Goal: Task Accomplishment & Management: Complete application form

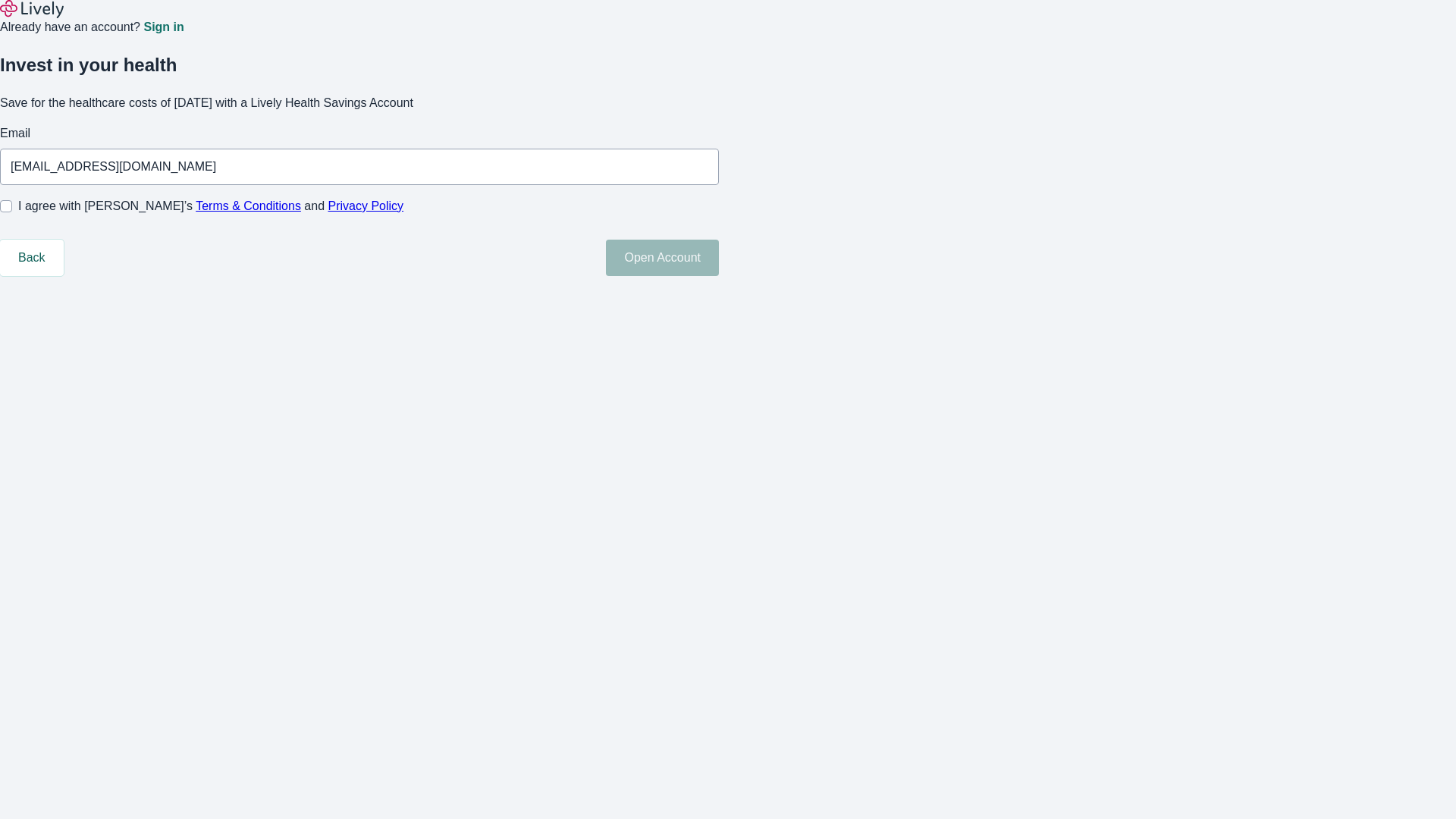
click at [12, 213] on input "I agree with Lively’s Terms & Conditions and Privacy Policy" at bounding box center [6, 206] width 12 height 12
checkbox input "true"
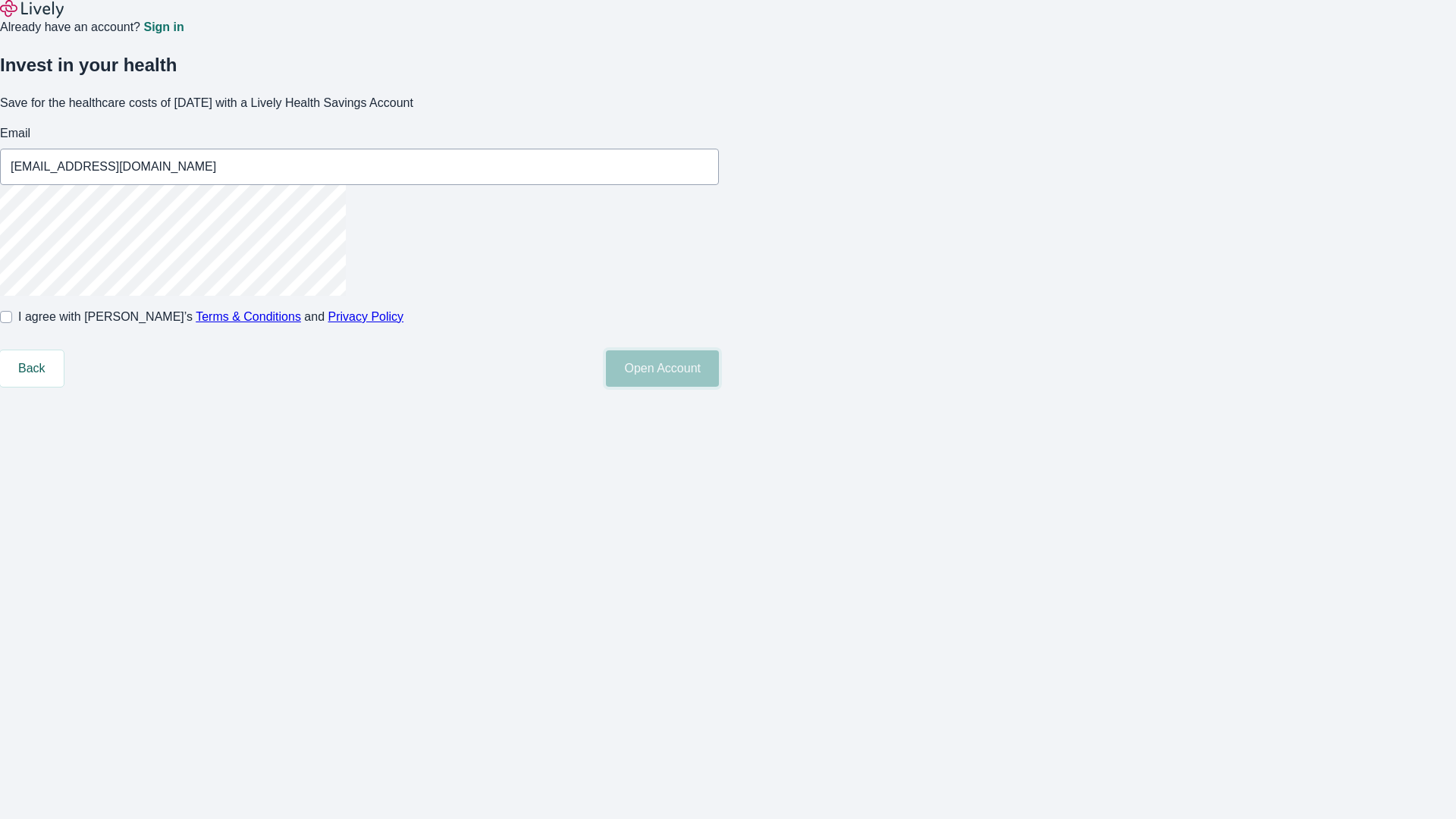
click at [719, 387] on button "Open Account" at bounding box center [663, 368] width 113 height 36
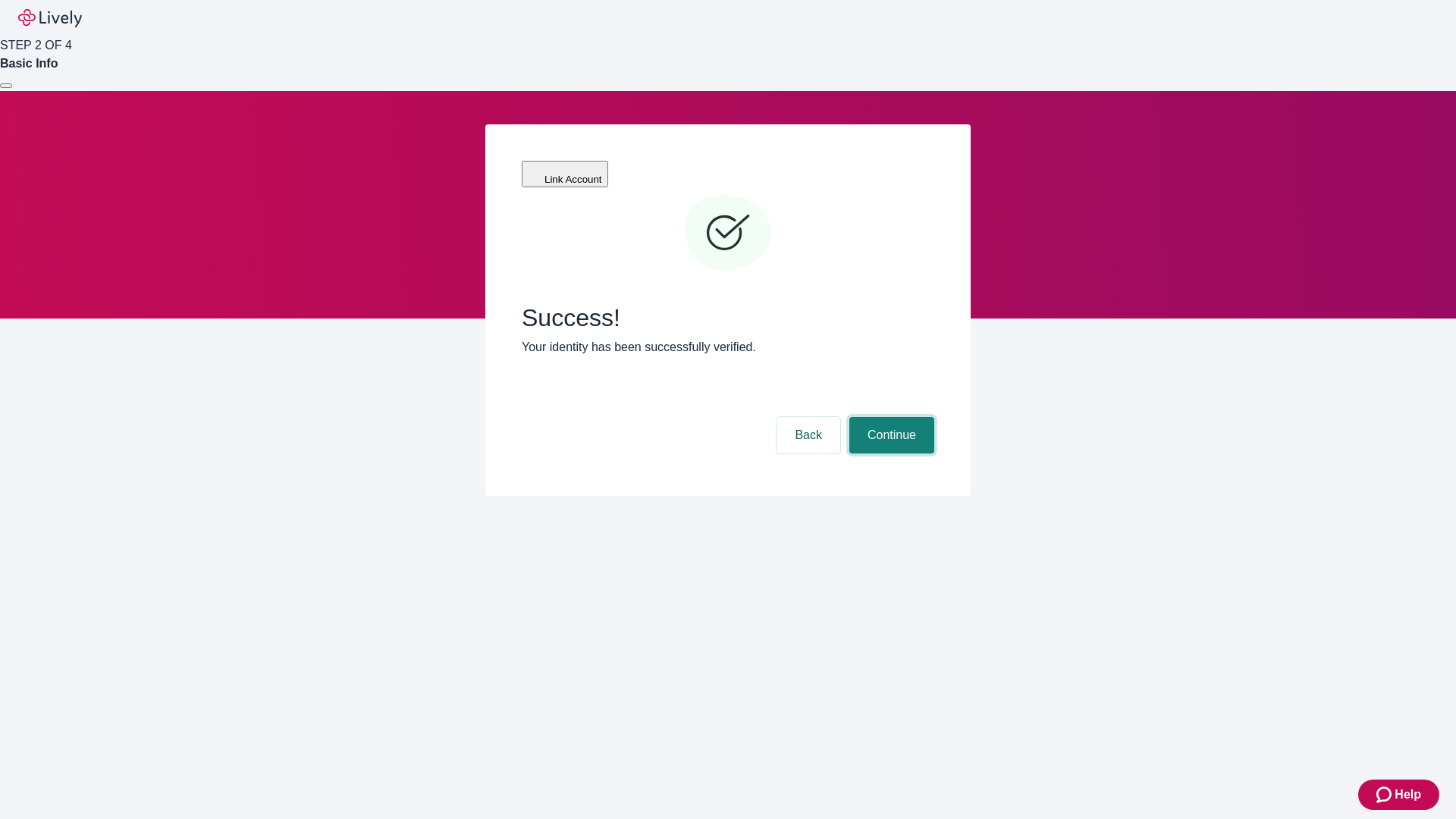
click at [889, 417] on button "Continue" at bounding box center [891, 435] width 85 height 36
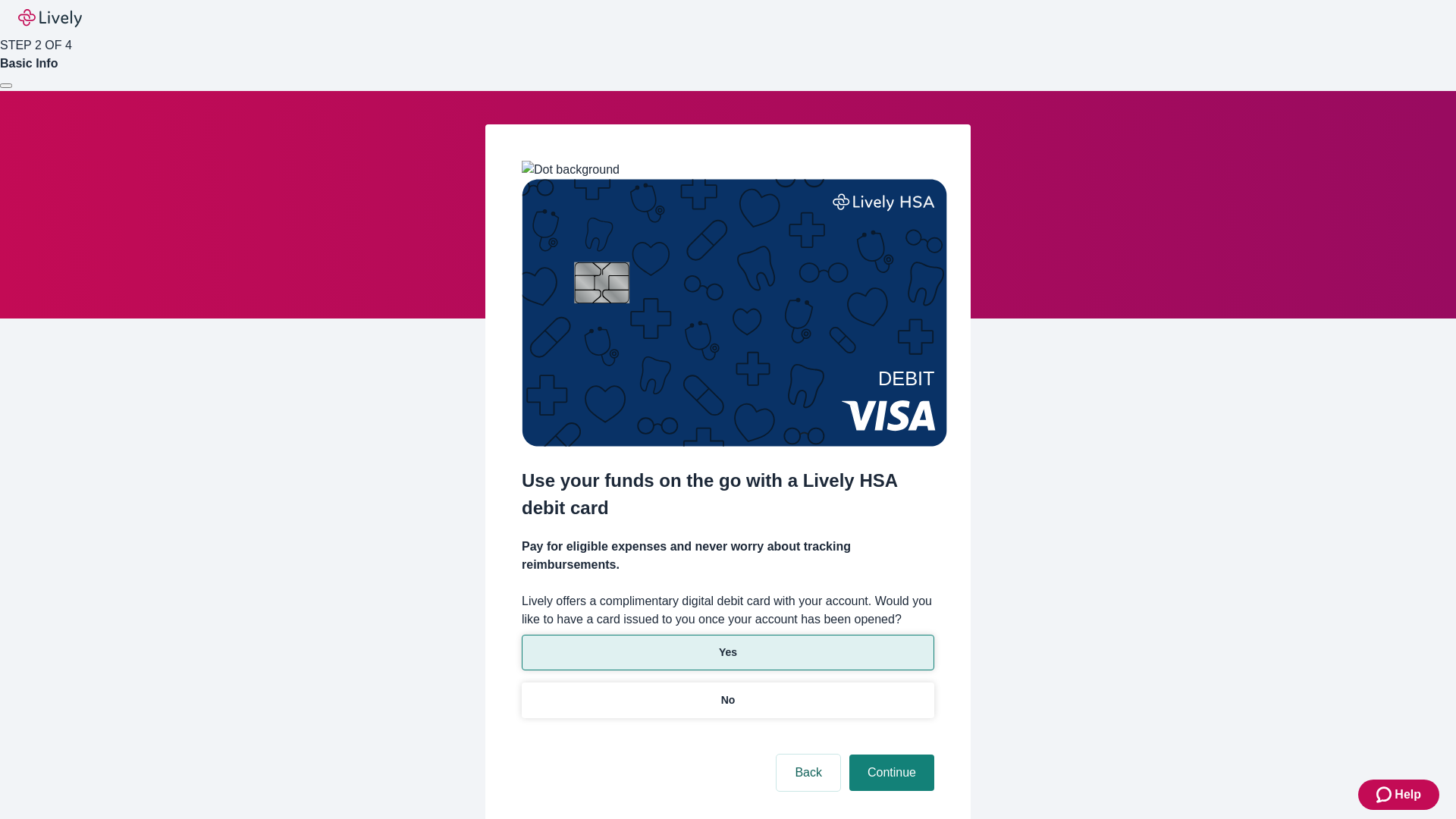
click at [727, 645] on p "Yes" at bounding box center [727, 653] width 18 height 16
click at [889, 755] on button "Continue" at bounding box center [891, 772] width 85 height 36
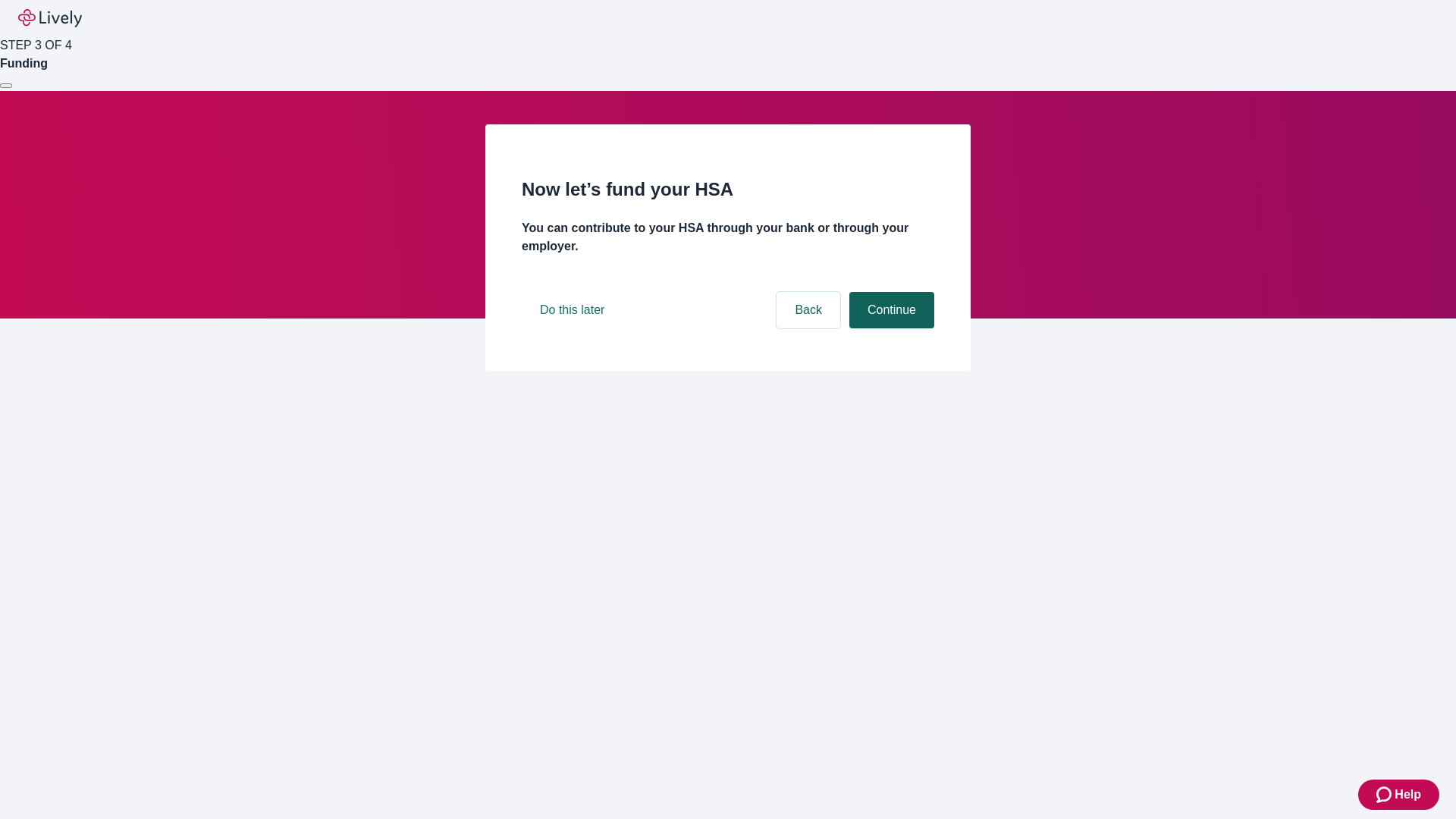
click at [889, 328] on button "Continue" at bounding box center [891, 310] width 85 height 36
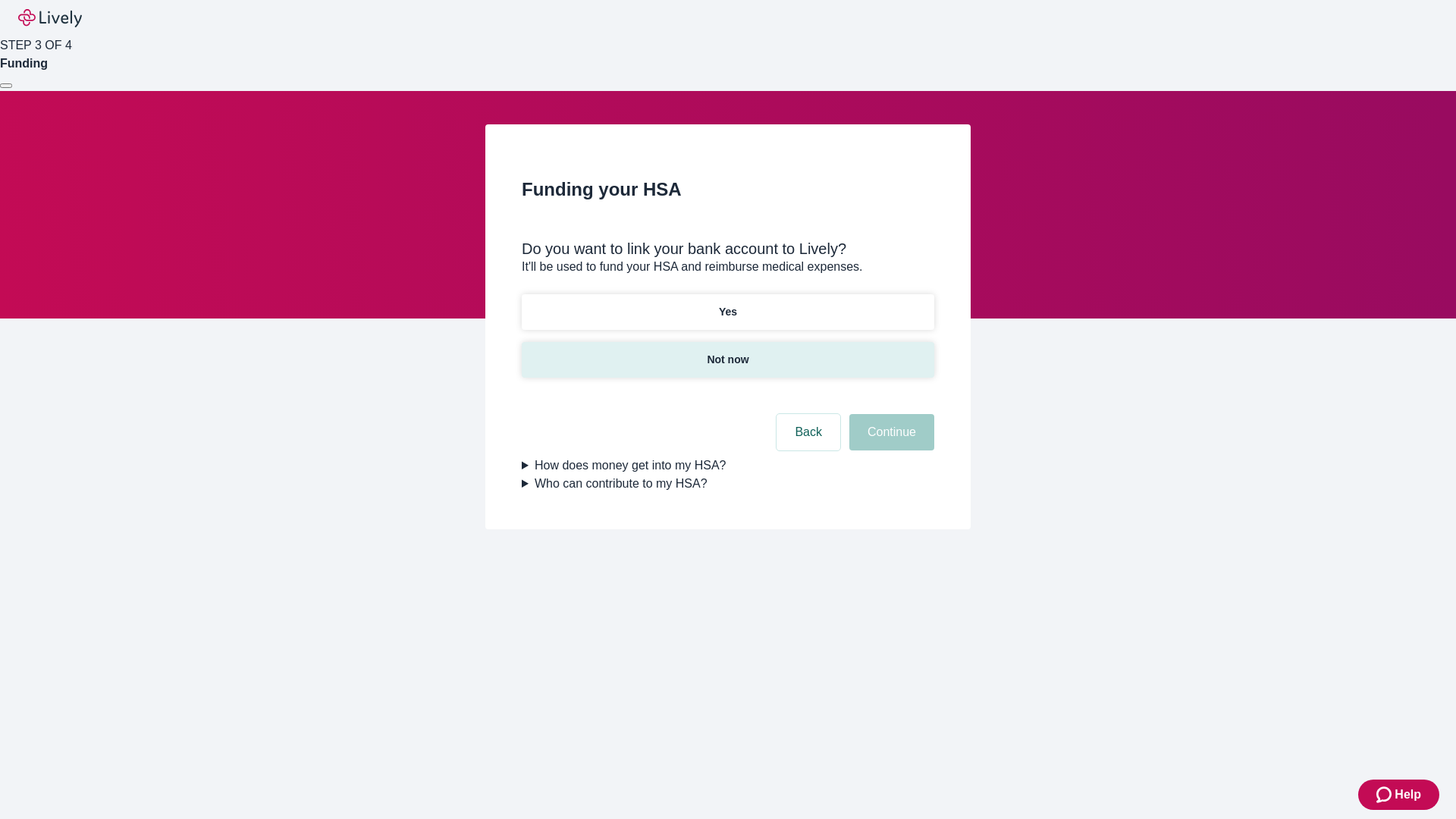
click at [727, 352] on p "Not now" at bounding box center [728, 359] width 42 height 16
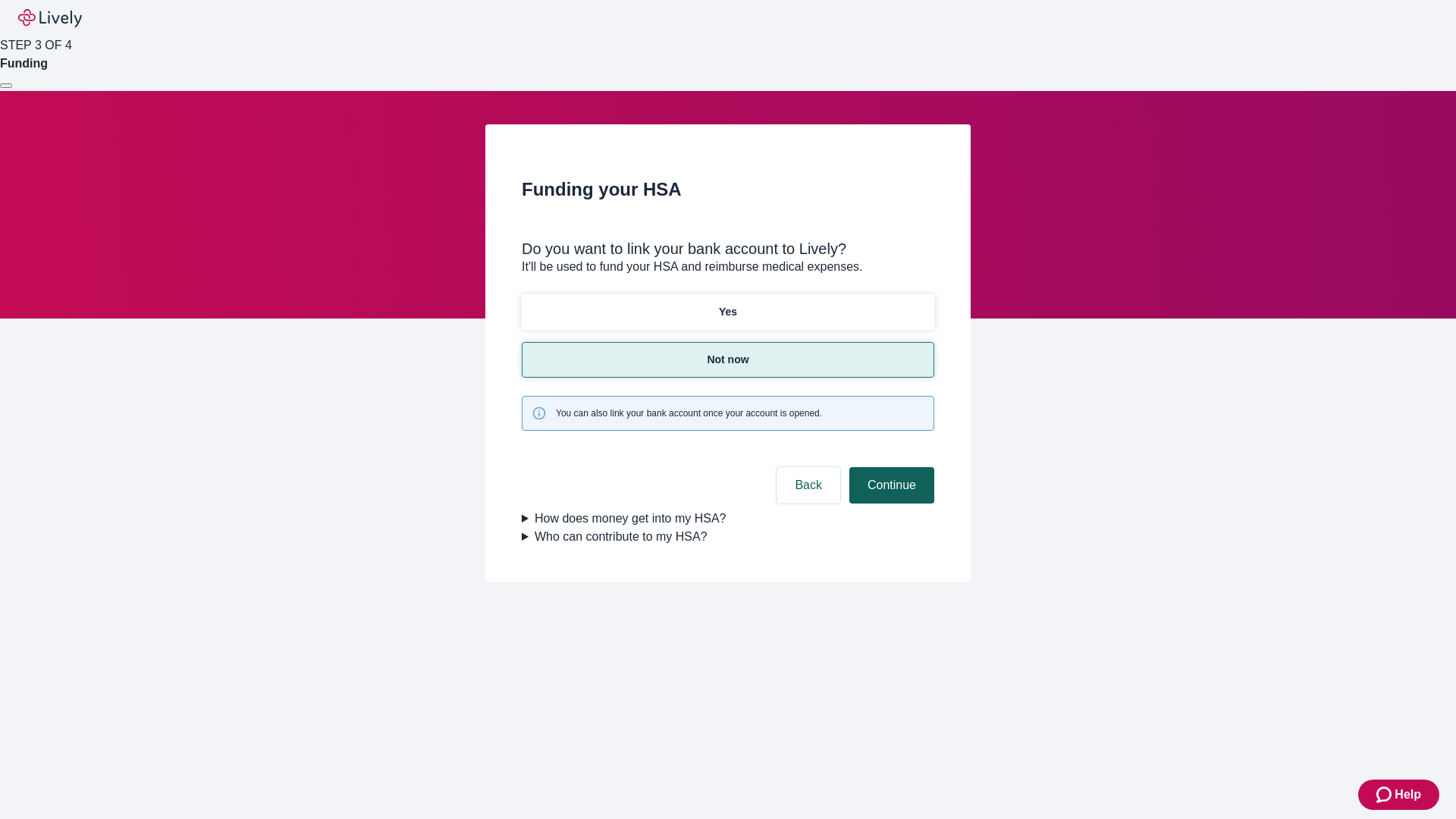
click at [889, 467] on button "Continue" at bounding box center [891, 485] width 85 height 36
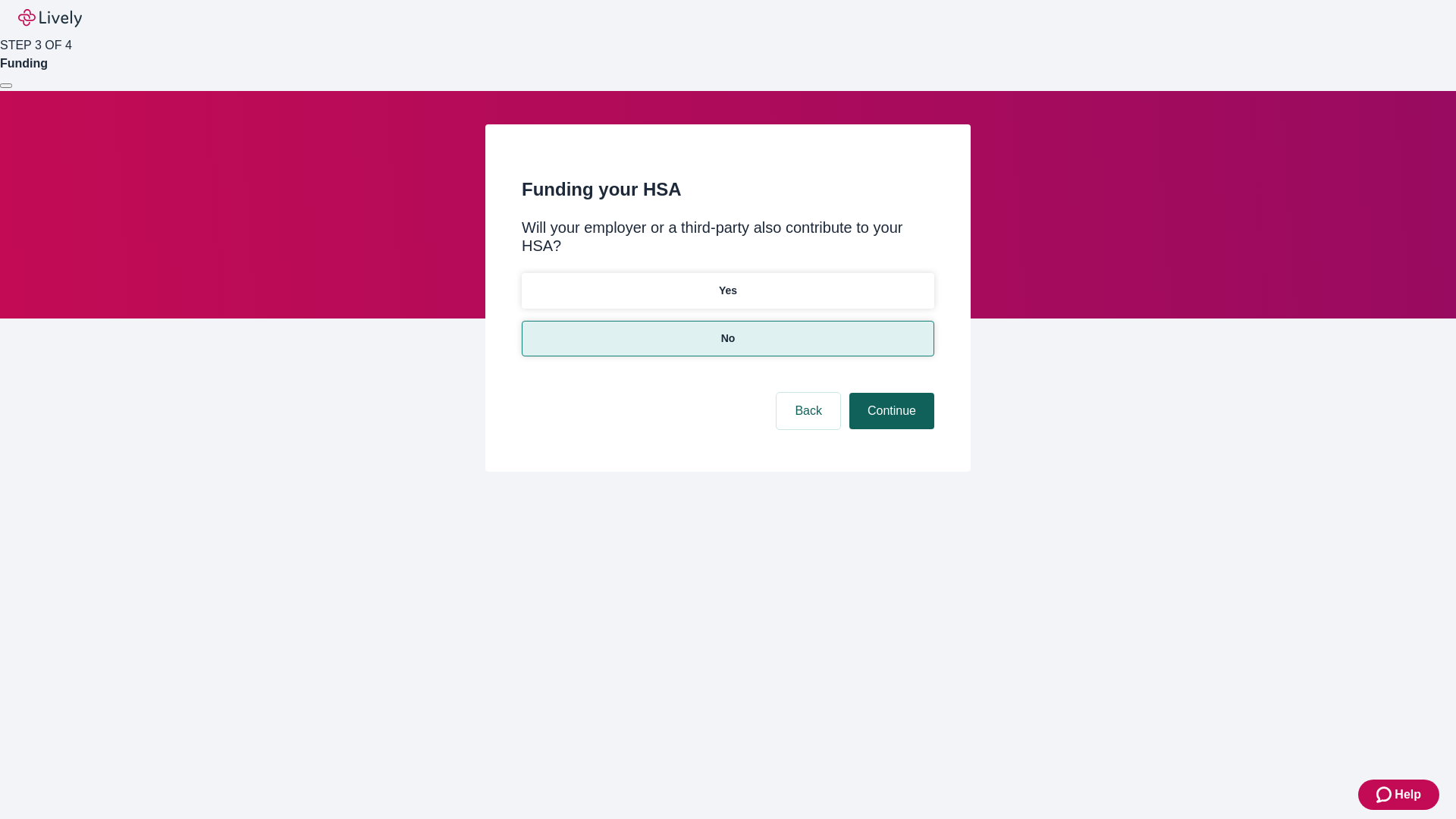
click at [889, 393] on button "Continue" at bounding box center [891, 411] width 85 height 36
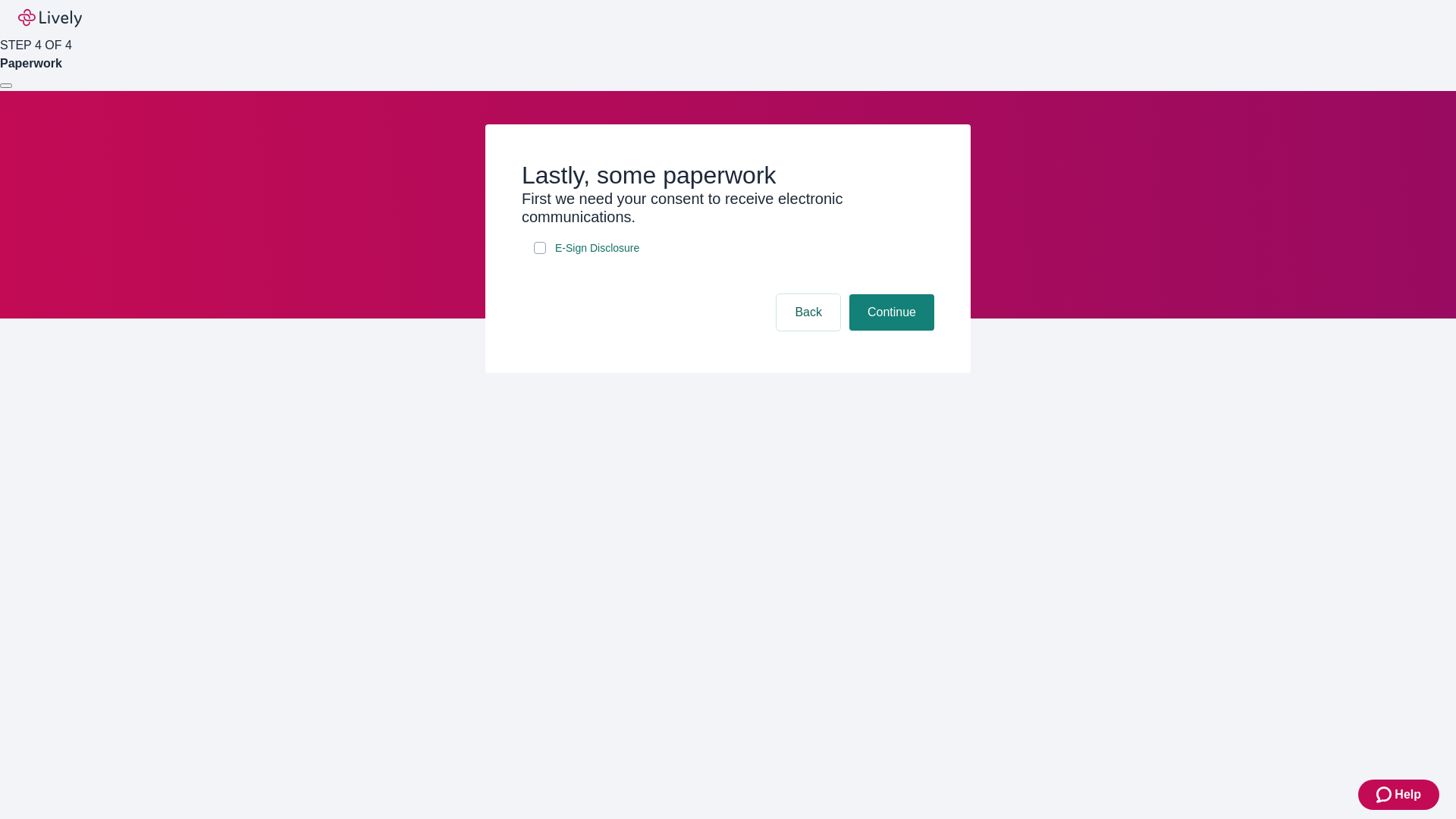
click at [540, 254] on input "E-Sign Disclosure" at bounding box center [540, 248] width 12 height 12
checkbox input "true"
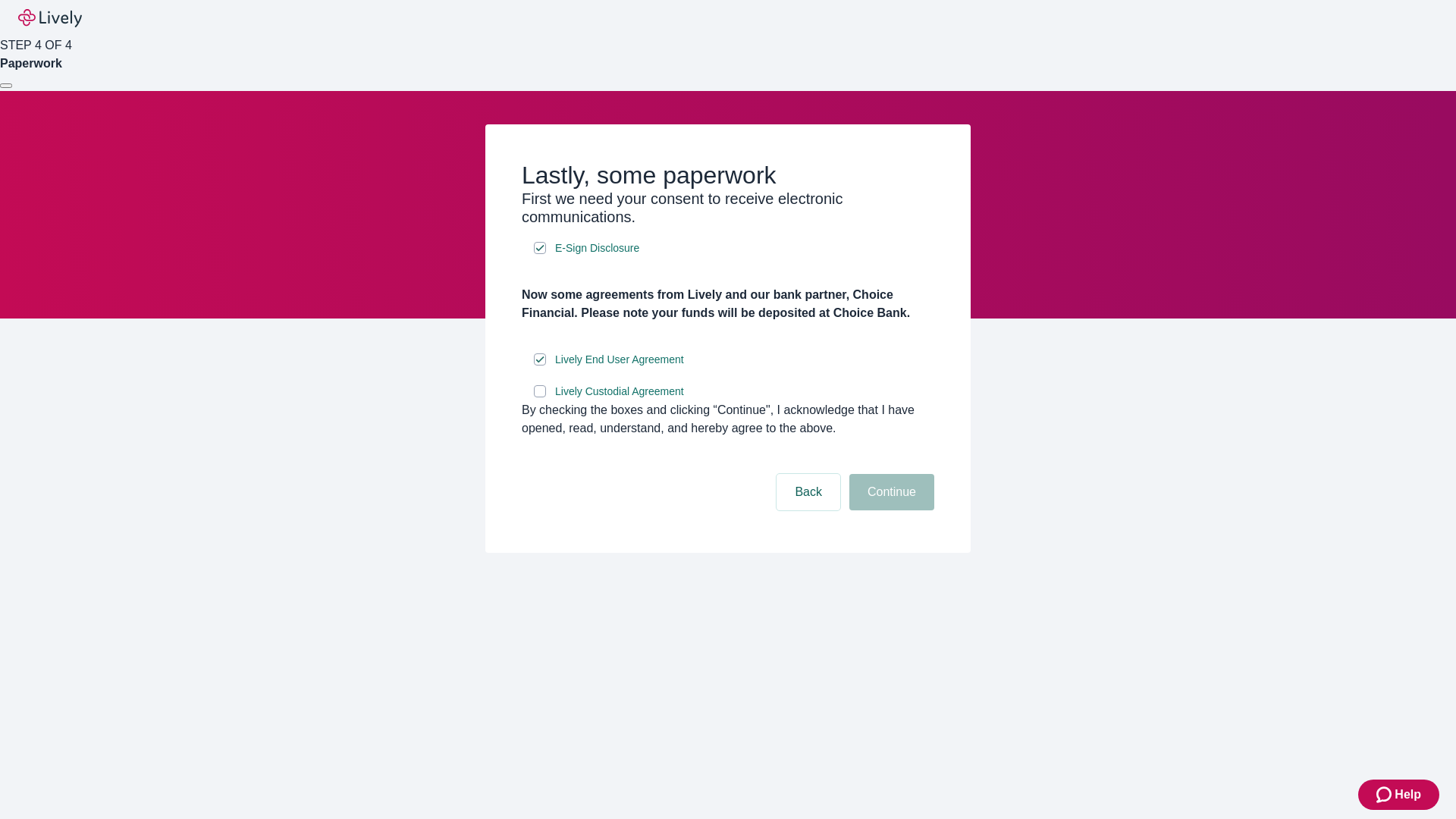
click at [540, 397] on input "Lively Custodial Agreement" at bounding box center [540, 391] width 12 height 12
checkbox input "true"
click at [889, 511] on button "Continue" at bounding box center [891, 492] width 85 height 36
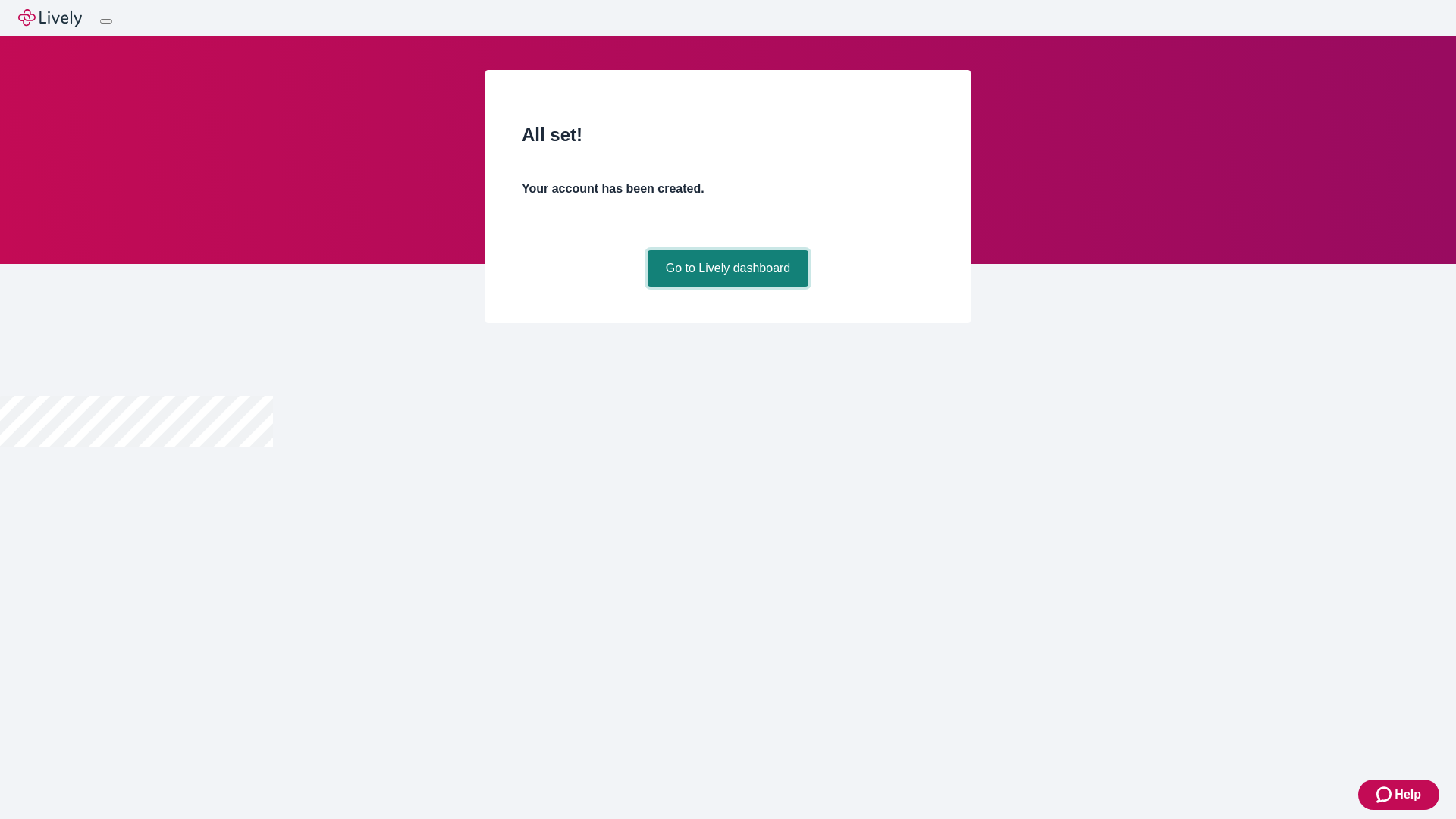
click at [727, 286] on link "Go to Lively dashboard" at bounding box center [729, 268] width 161 height 36
